Goal: Register for event/course

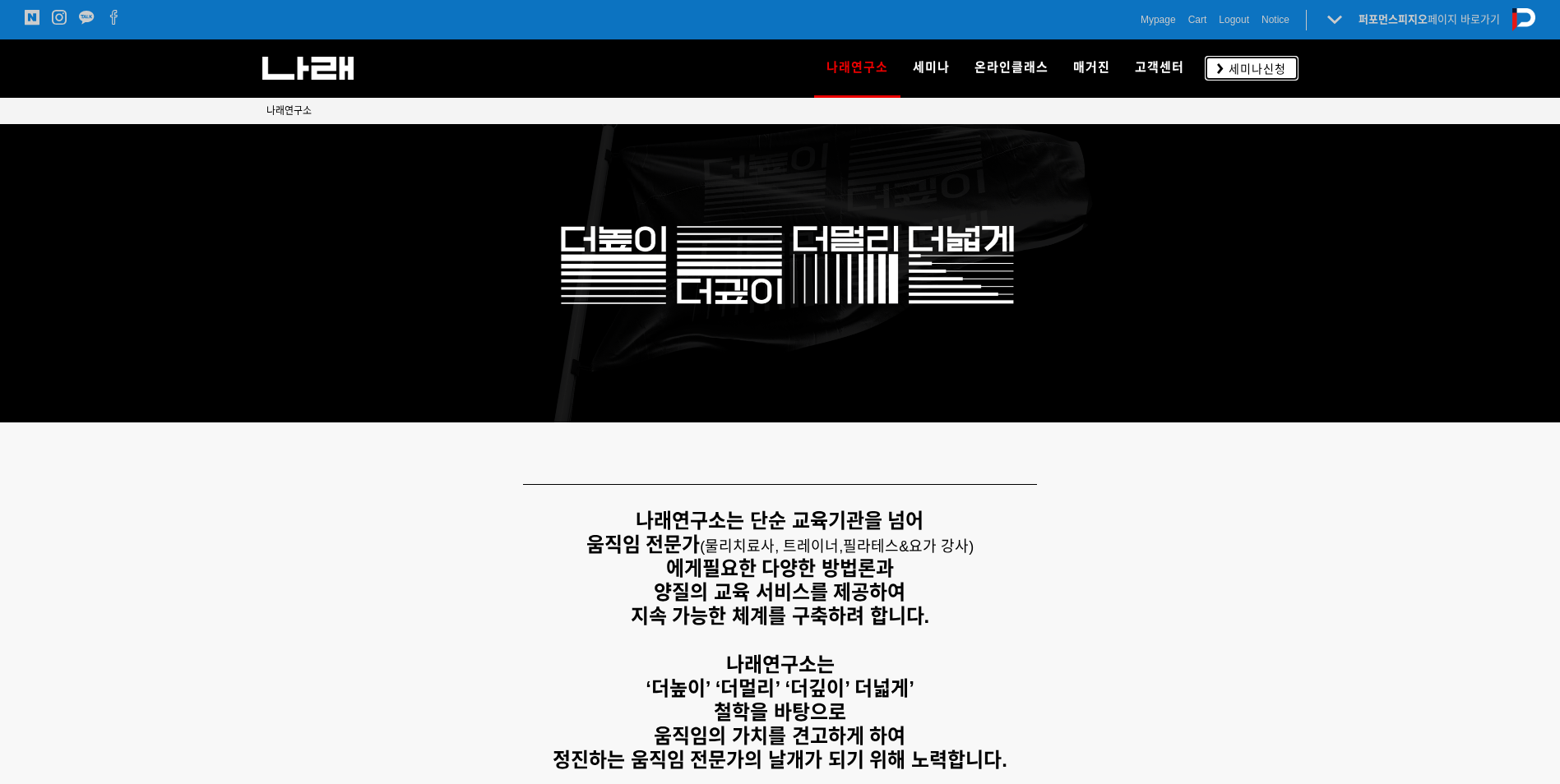
click at [1225, 68] on span "세미나신청" at bounding box center [1255, 69] width 63 height 17
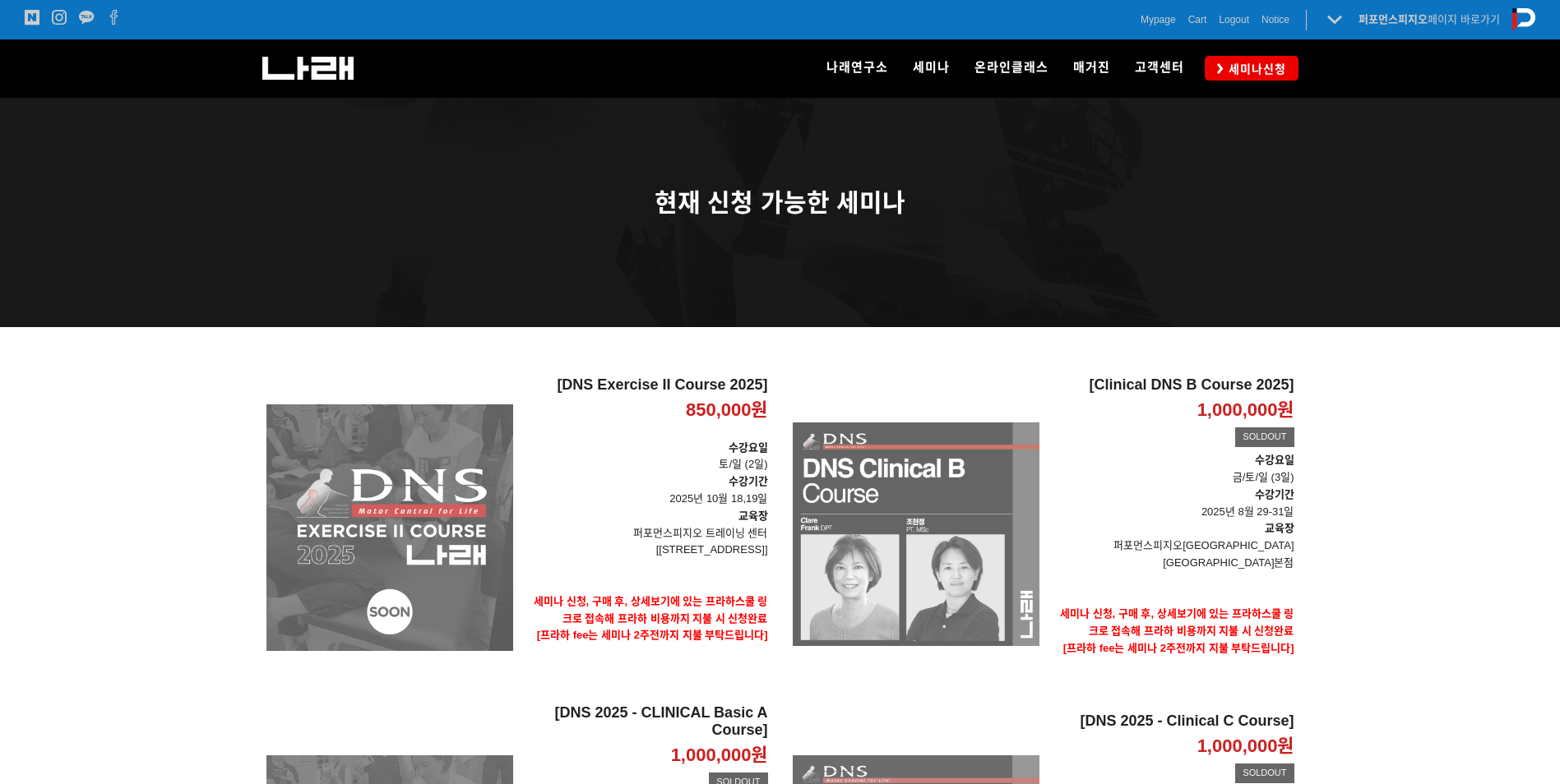
scroll to position [110, 0]
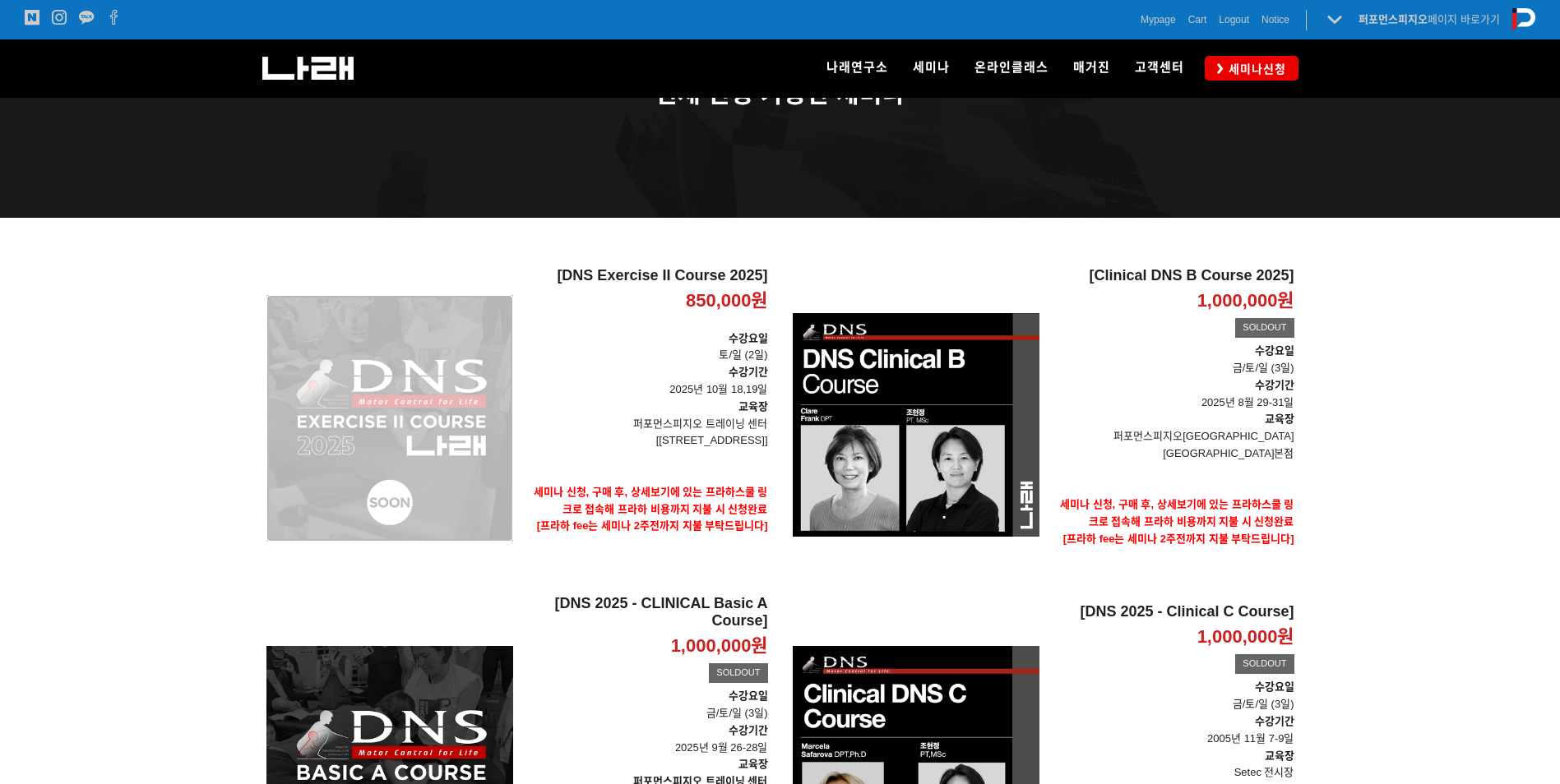
click at [310, 401] on div "[DNS Exercise II Course 2025] 850,000원 TIME SALE" at bounding box center [390, 418] width 247 height 303
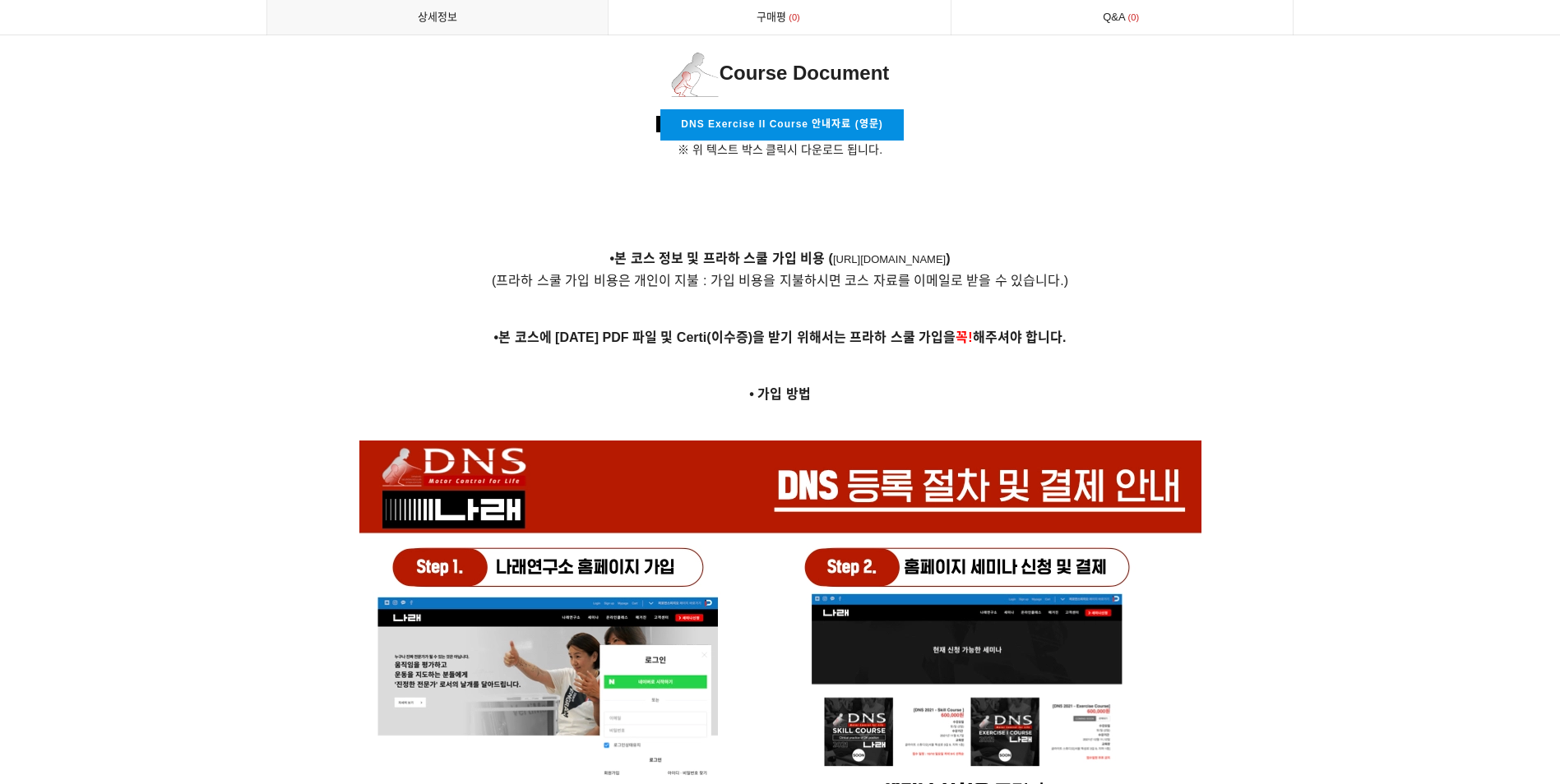
scroll to position [5647, 0]
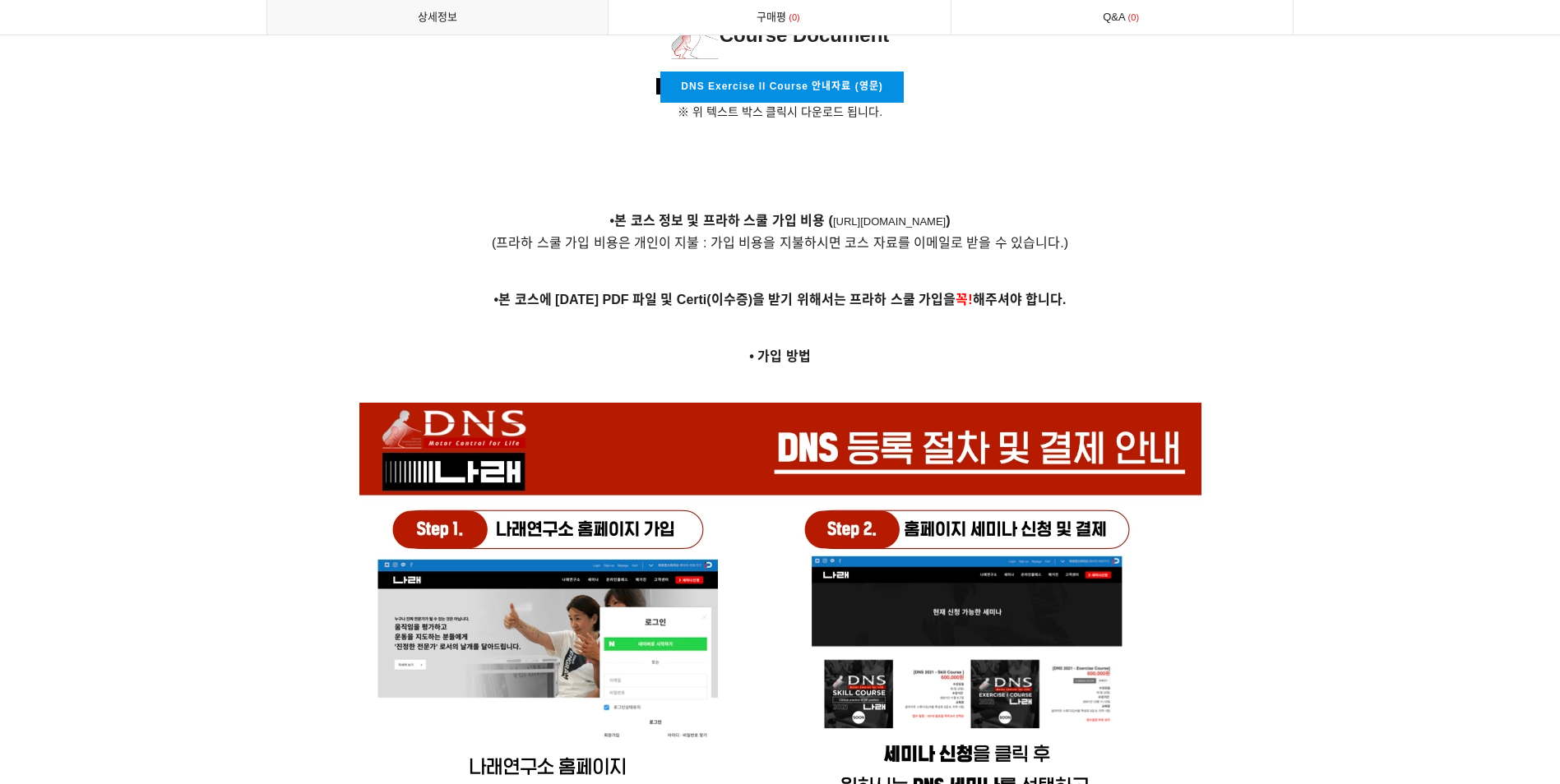
drag, startPoint x: 760, startPoint y: 201, endPoint x: 1009, endPoint y: 193, distance: 249.1
click at [1009, 209] on p "•본 코스 정보 및 프라하 스쿨 가입 비용 ( https://www.rehabps.cz/rehab/course.php?c_id=3343 ) (…" at bounding box center [780, 231] width 1028 height 45
drag, startPoint x: 1009, startPoint y: 193, endPoint x: 1042, endPoint y: 214, distance: 39.1
click at [1185, 209] on p "•본 코스 정보 및 프라하 스쿨 가입 비용 ( https://www.rehabps.cz/rehab/course.php?c_id=3343 ) (…" at bounding box center [780, 231] width 1028 height 45
click at [940, 215] on link "https://www.rehabps.cz/rehab/course.php?c_id=3343" at bounding box center [889, 221] width 113 height 12
